Goal: Complete application form

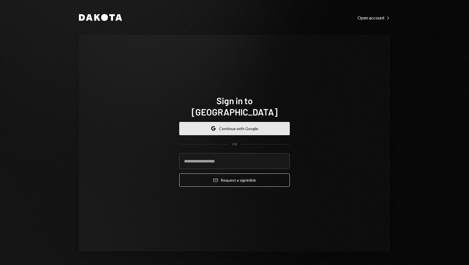
click at [226, 124] on button "Google Continue with Google" at bounding box center [234, 128] width 110 height 13
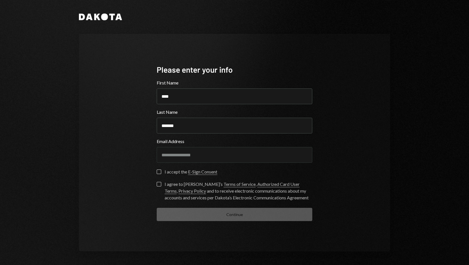
click at [171, 171] on div "I accept the E-Sign Consent" at bounding box center [190, 171] width 53 height 7
click at [161, 171] on button "I accept the E-Sign Consent" at bounding box center [159, 172] width 5 height 5
click at [164, 185] on div "I agree to [PERSON_NAME]’s Terms of Service , Authorized Card User Terms , Priv…" at bounding box center [238, 191] width 148 height 20
click at [161, 185] on button "I agree to [PERSON_NAME]’s Terms of Service , Authorized Card User Terms , Priv…" at bounding box center [159, 184] width 5 height 5
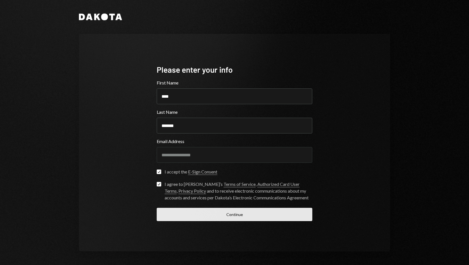
click at [197, 213] on button "Continue" at bounding box center [234, 214] width 155 height 13
